Goal: Book appointment/travel/reservation

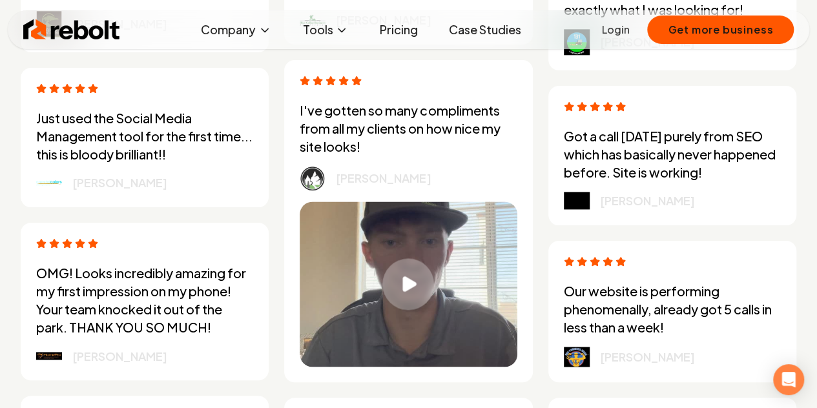
scroll to position [3324, 0]
click at [398, 282] on div "Play video" at bounding box center [408, 284] width 52 height 52
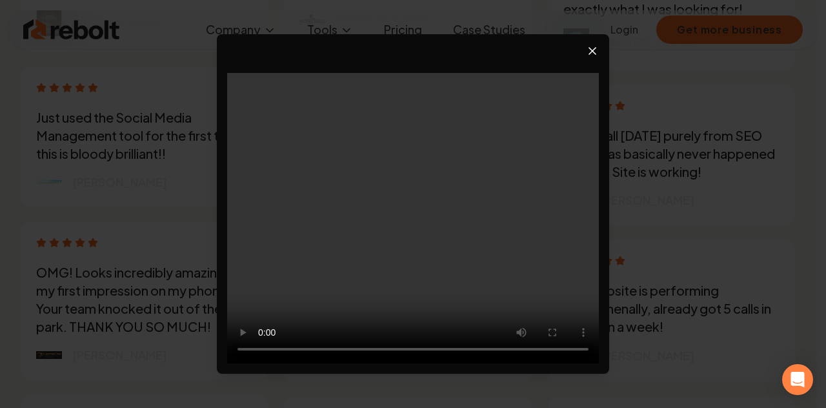
click at [586, 55] on icon "Close video player" at bounding box center [592, 51] width 13 height 13
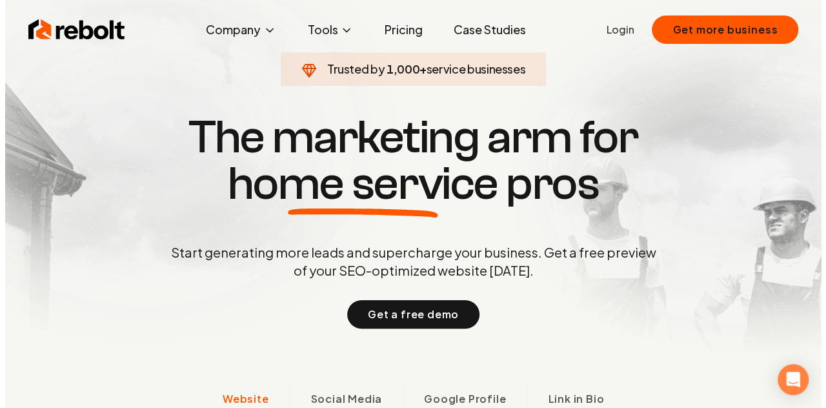
scroll to position [0, 0]
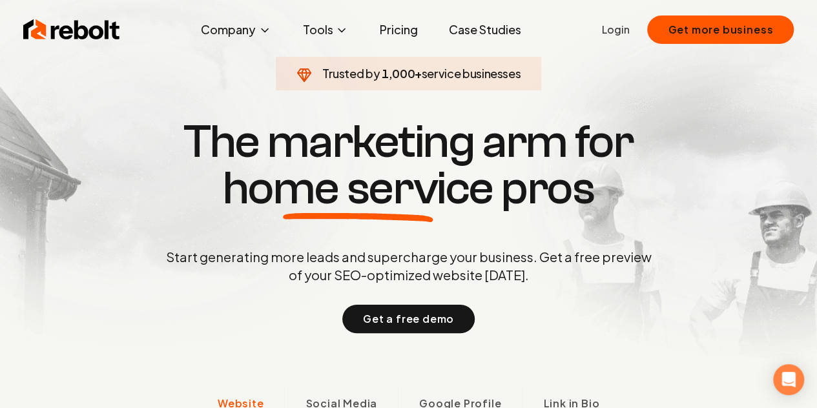
click at [444, 320] on button "Get a free demo" at bounding box center [408, 319] width 132 height 28
